Goal: Information Seeking & Learning: Understand process/instructions

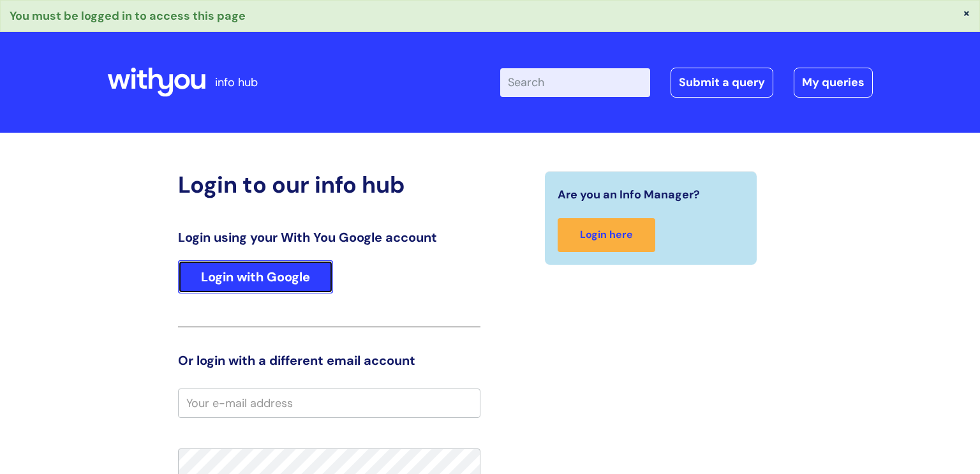
click at [323, 260] on link "Login with Google" at bounding box center [255, 276] width 155 height 33
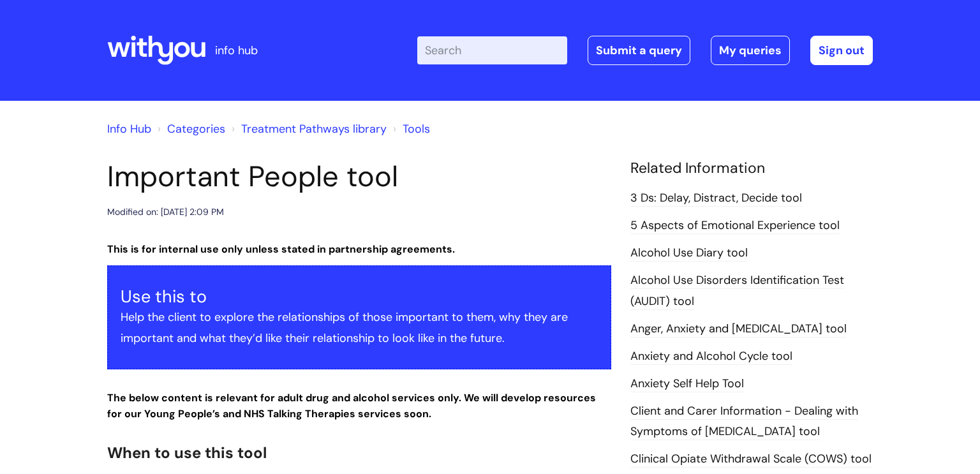
click at [476, 28] on div "Enter your search term here... Search Submit a query My queries Welcome [PERSON…" at bounding box center [584, 50] width 575 height 75
click at [472, 41] on input "Enter your search term here..." at bounding box center [492, 50] width 150 height 28
click at [513, 43] on input "my journey pl" at bounding box center [492, 50] width 150 height 28
click at [507, 57] on input "my journey pl" at bounding box center [492, 50] width 150 height 28
type input "my journey plan"
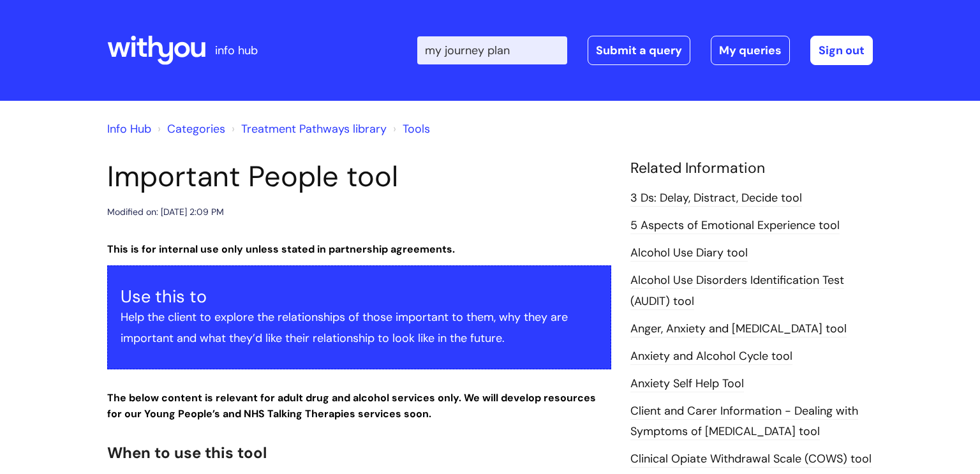
click button "Search" at bounding box center [0, 0] width 0 height 0
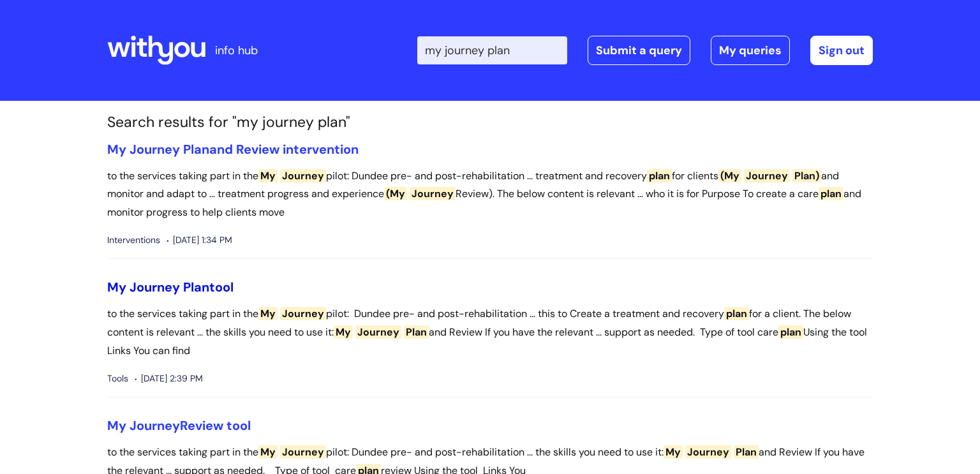
click at [183, 290] on span "Plan" at bounding box center [196, 287] width 26 height 17
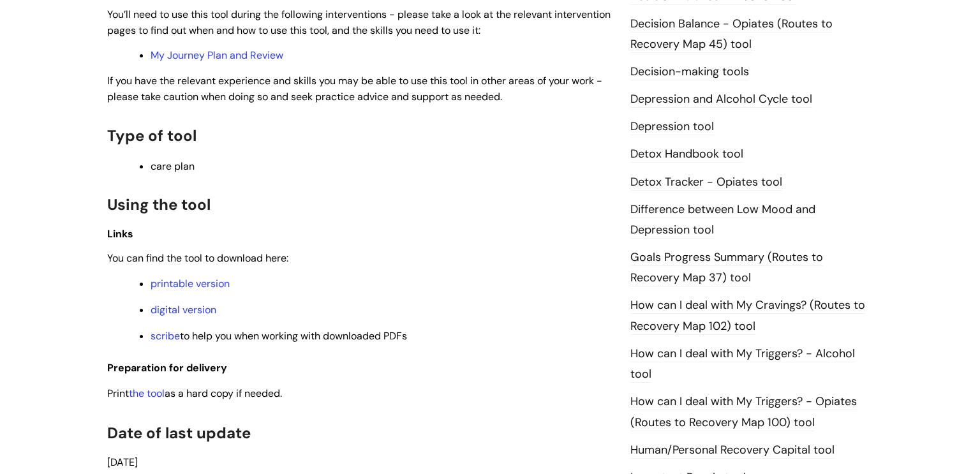
scroll to position [810, 0]
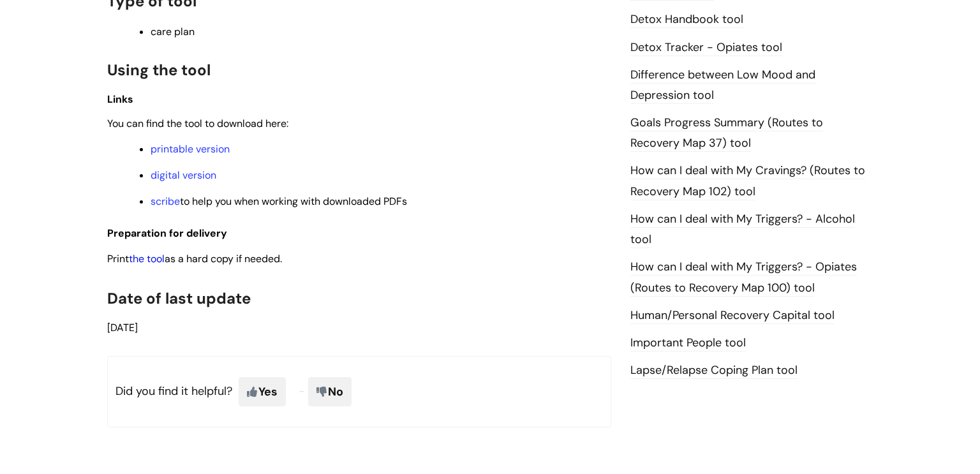
click at [163, 265] on link "the tool" at bounding box center [147, 258] width 36 height 13
